Goal: Information Seeking & Learning: Check status

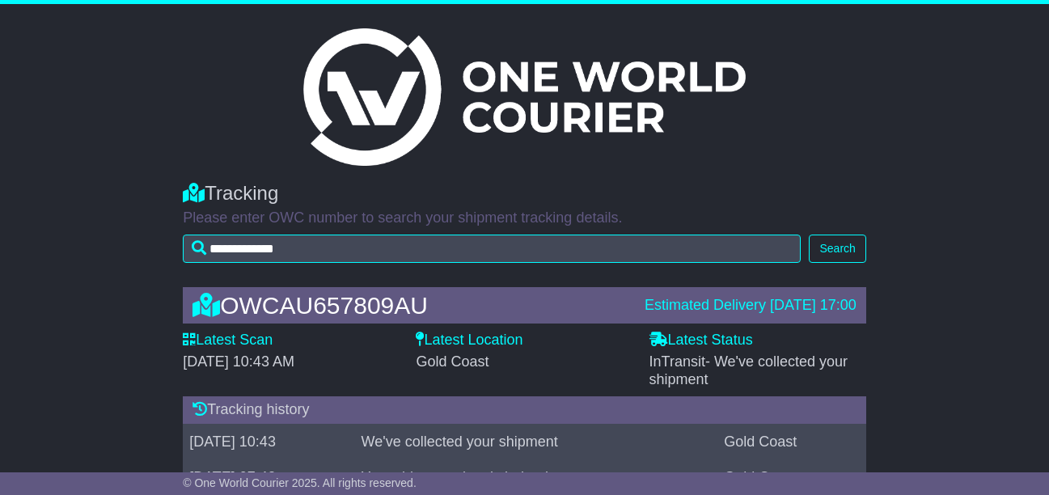
scroll to position [57, 0]
